Goal: Task Accomplishment & Management: Use online tool/utility

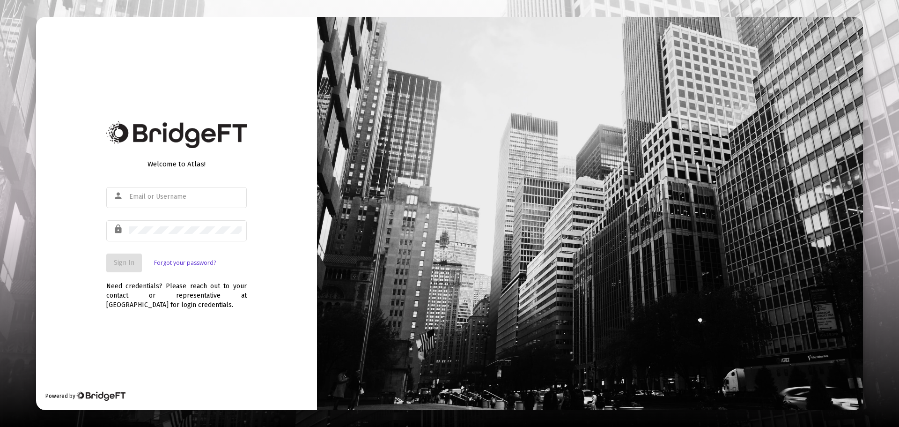
type input "[EMAIL_ADDRESS][DOMAIN_NAME]"
drag, startPoint x: 114, startPoint y: 260, endPoint x: 175, endPoint y: 256, distance: 60.5
click at [114, 259] on span "Sign In" at bounding box center [124, 263] width 21 height 8
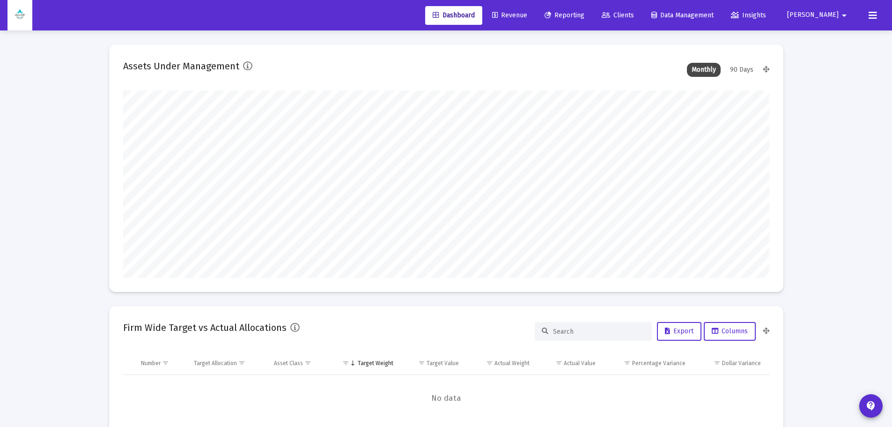
scroll to position [187, 348]
type input "[DATE]"
type input "[EMAIL_ADDRESS][DOMAIN_NAME]"
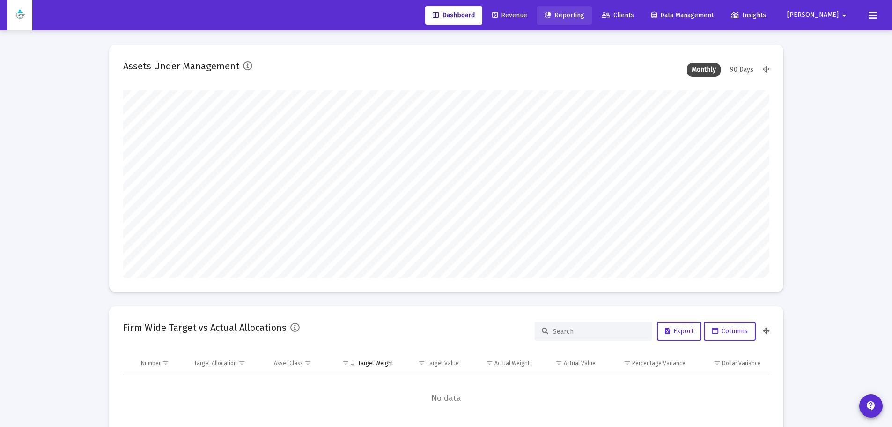
click at [585, 13] on span "Reporting" at bounding box center [565, 15] width 40 height 8
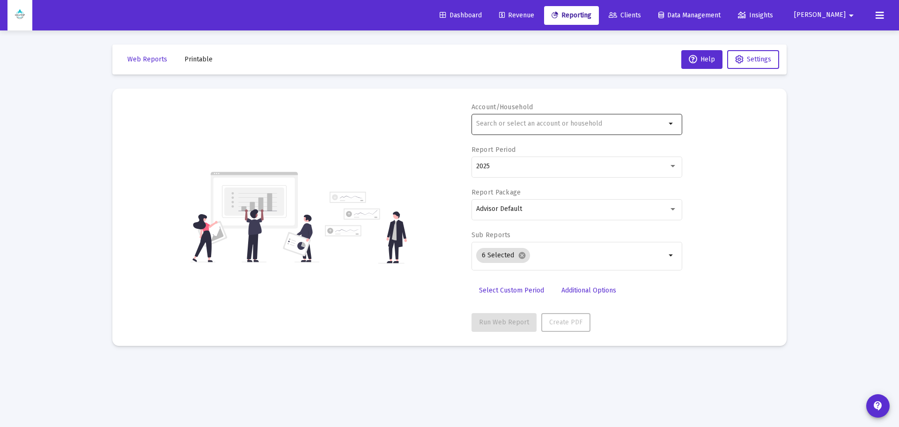
click at [537, 122] on input "text" at bounding box center [571, 123] width 190 height 7
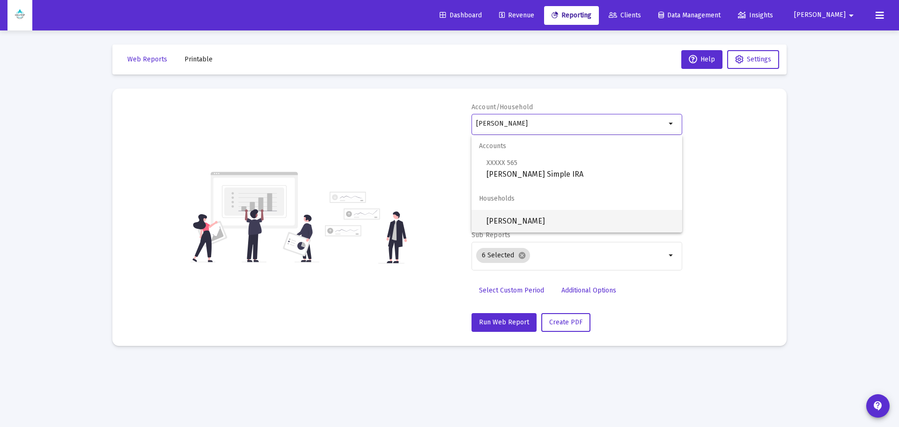
click at [540, 220] on span "[PERSON_NAME]" at bounding box center [581, 221] width 188 height 22
type input "[PERSON_NAME]"
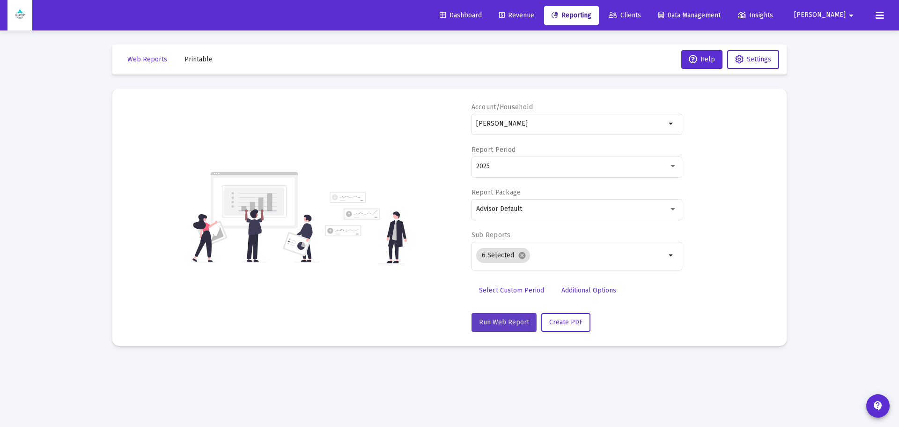
click at [501, 323] on span "Run Web Report" at bounding box center [504, 322] width 50 height 8
select select "View all"
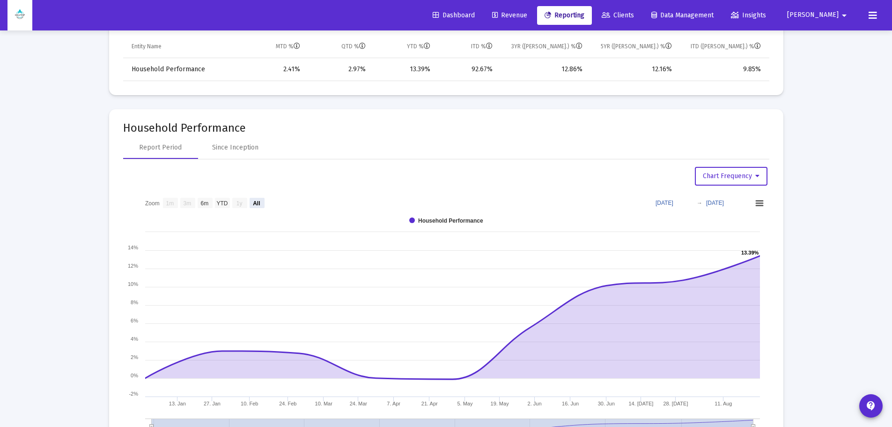
scroll to position [609, 0]
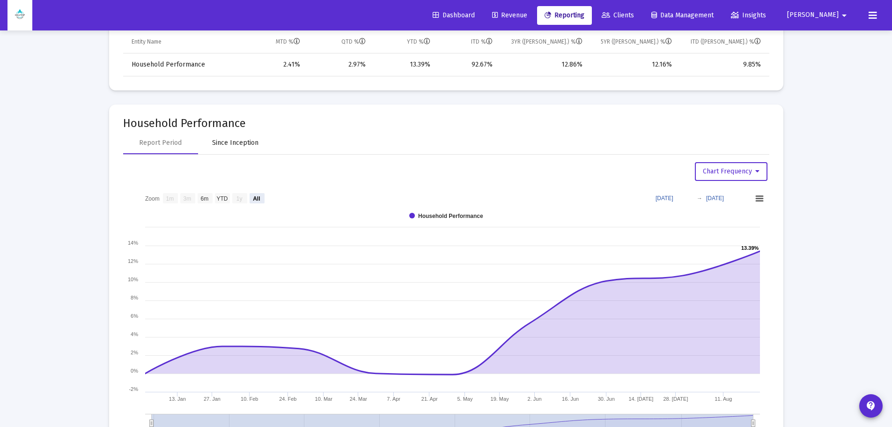
click at [239, 140] on div "Since Inception" at bounding box center [235, 142] width 46 height 9
select select "View all"
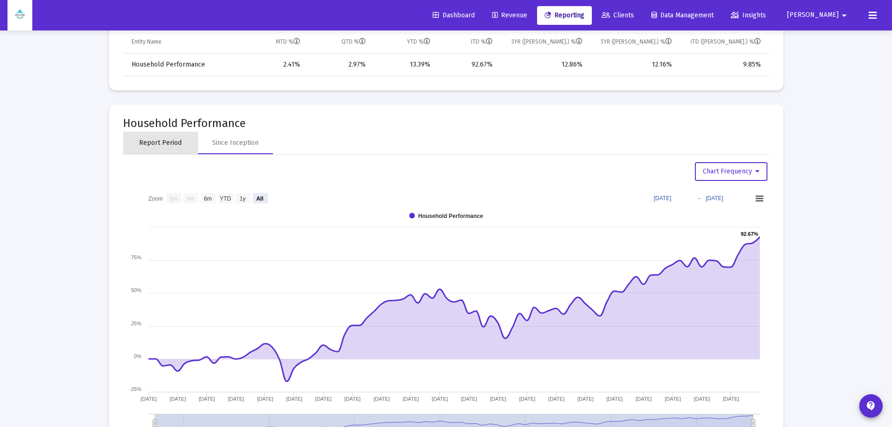
click at [163, 139] on div "Report Period" at bounding box center [160, 142] width 43 height 9
select select "View all"
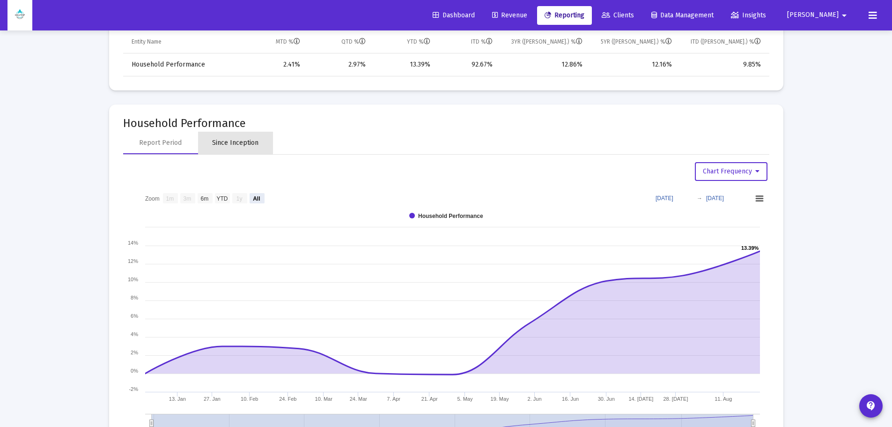
click at [229, 142] on div "Since Inception" at bounding box center [235, 142] width 46 height 9
select select "View all"
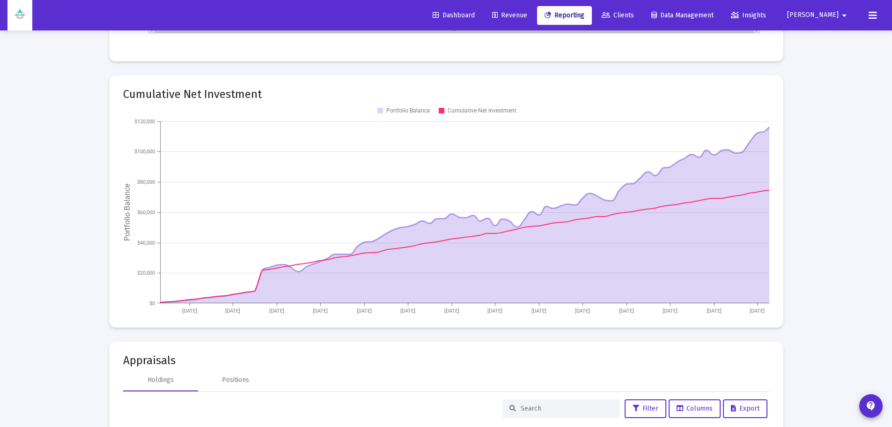
scroll to position [1031, 0]
